Goal: Obtain resource: Obtain resource

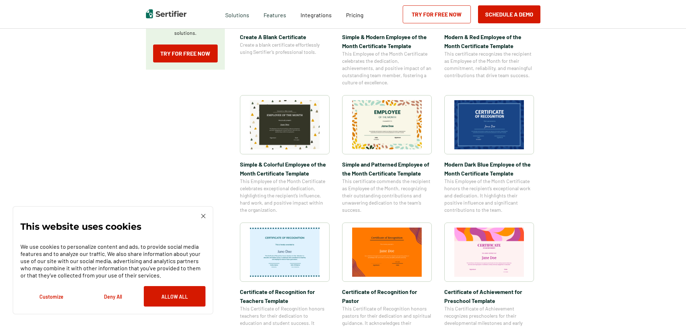
scroll to position [215, 0]
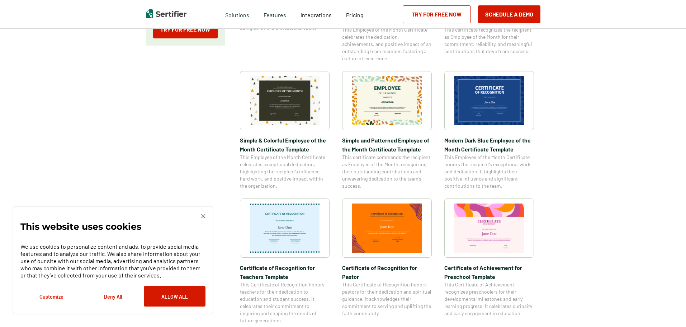
click at [509, 117] on img at bounding box center [490, 100] width 70 height 49
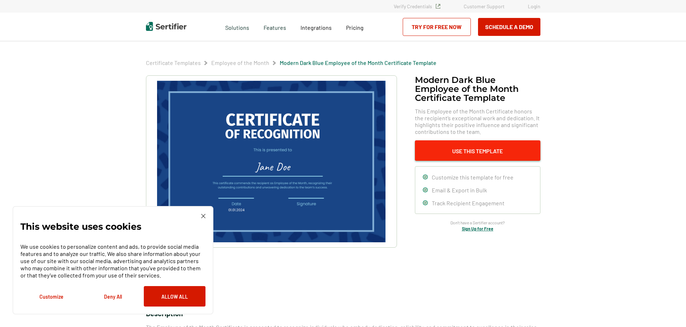
click at [441, 152] on button "Use This Template" at bounding box center [478, 150] width 126 height 20
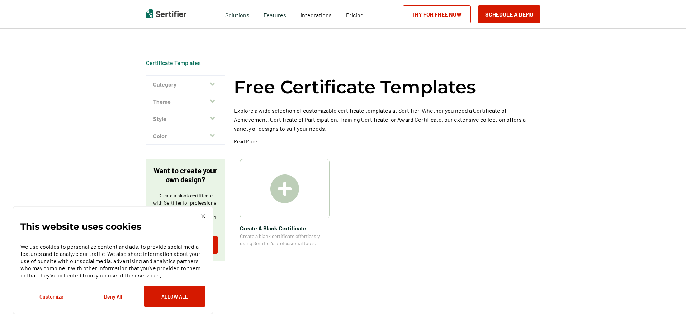
scroll to position [215, 0]
